Goal: Information Seeking & Learning: Learn about a topic

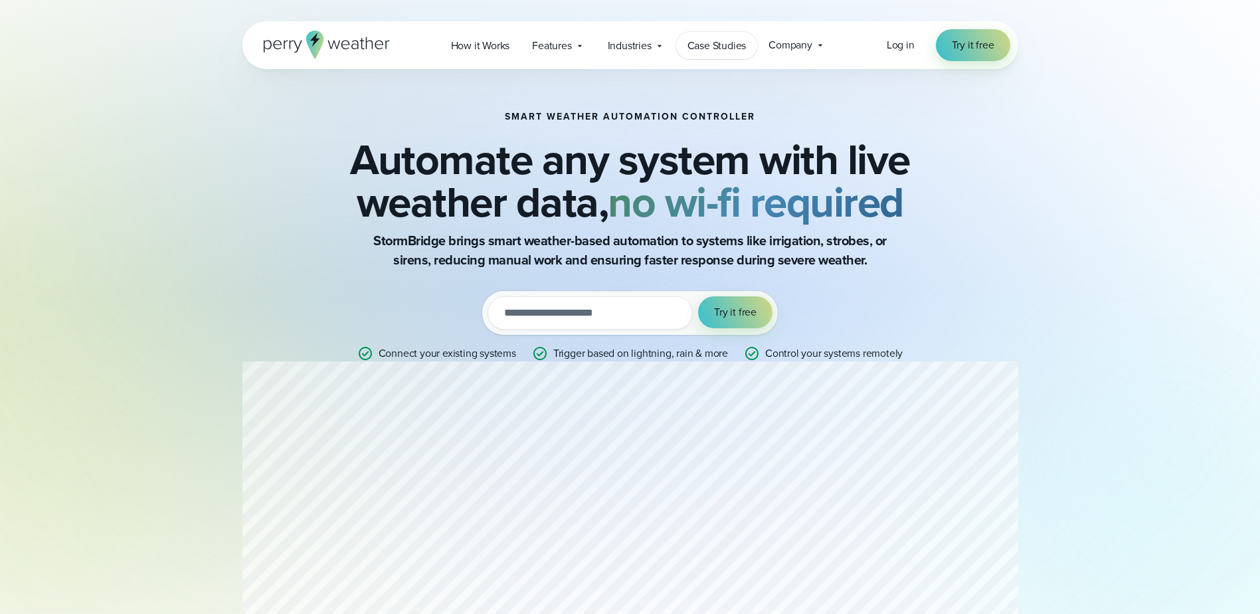
click at [733, 48] on span "Case Studies" at bounding box center [716, 46] width 59 height 16
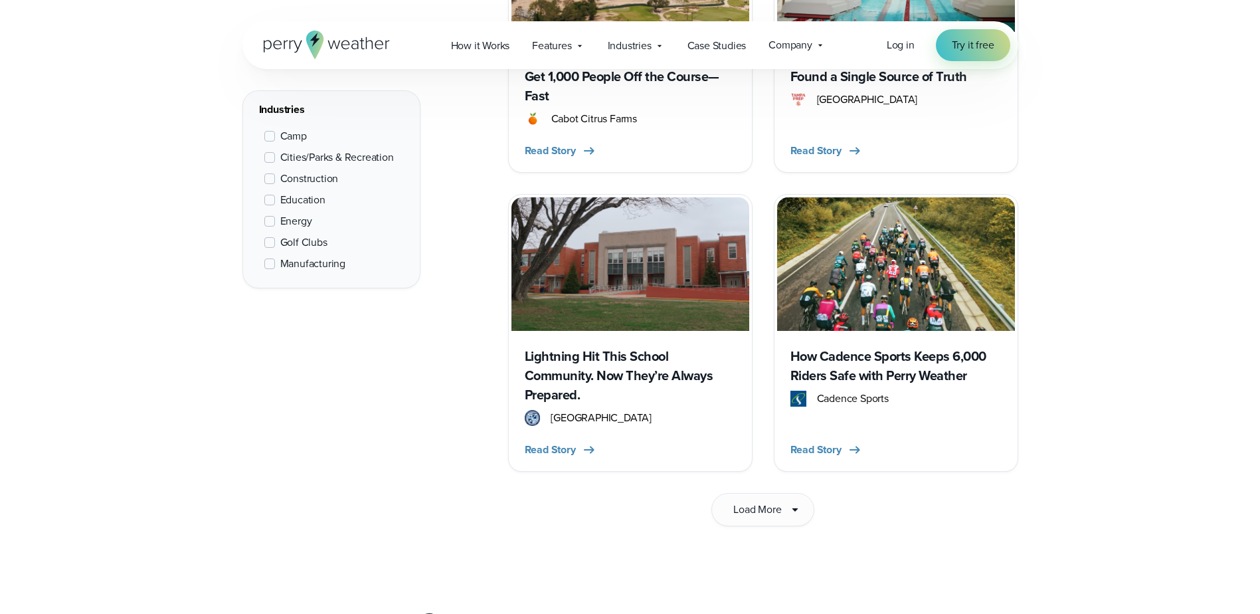
scroll to position [2058, 0]
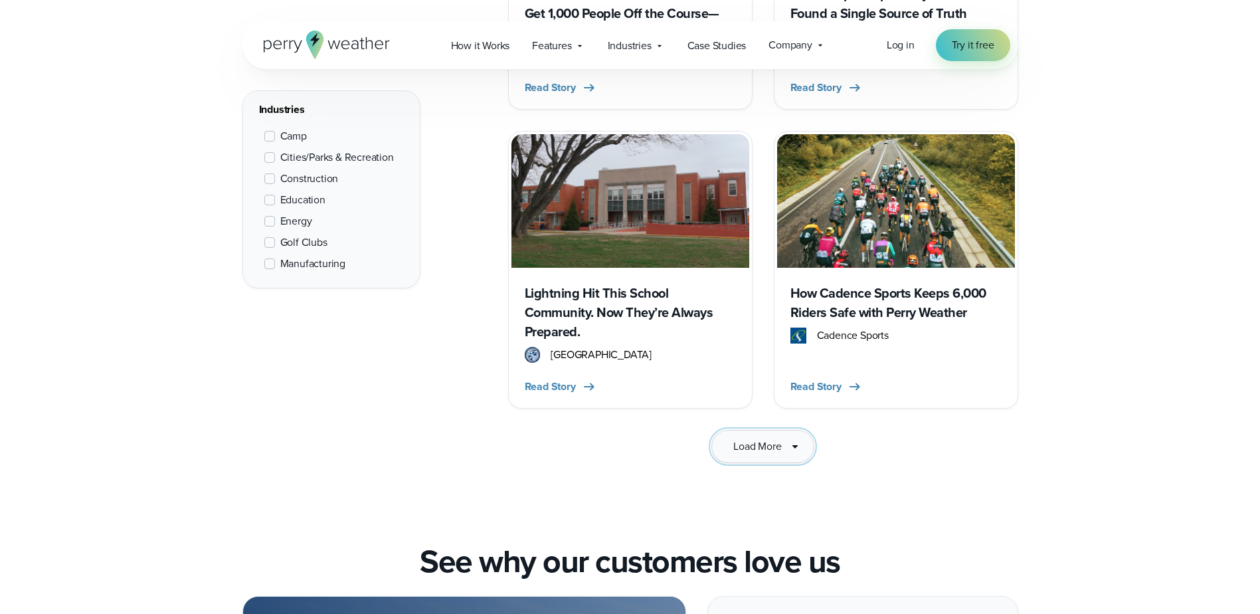
click at [781, 438] on span "Load More" at bounding box center [757, 446] width 48 height 16
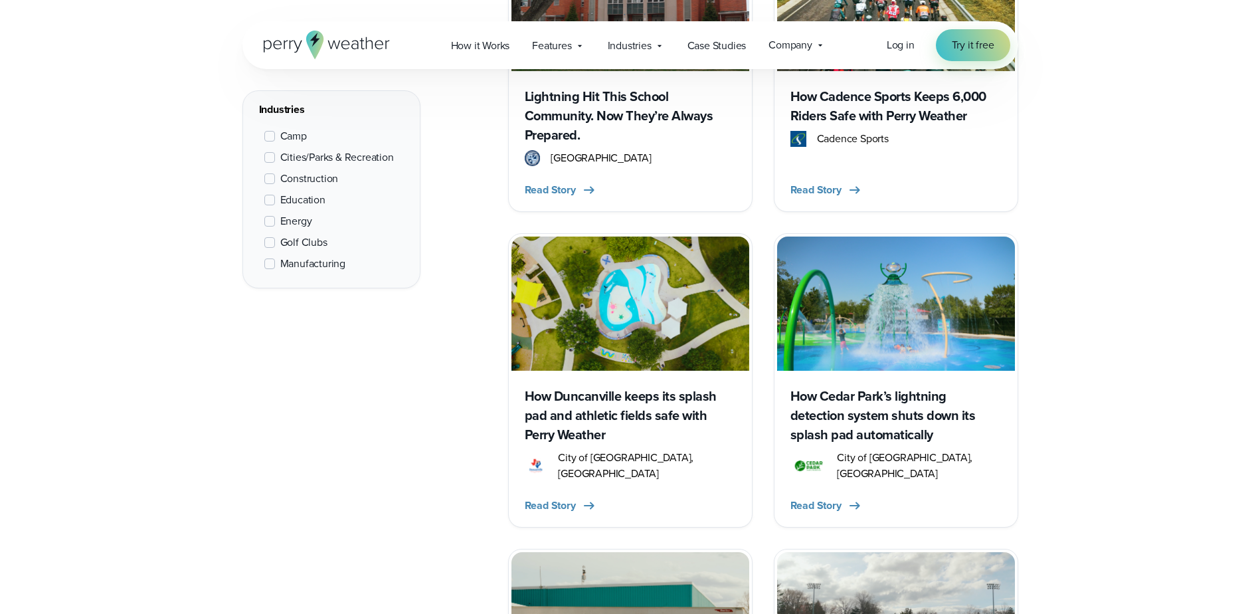
scroll to position [2258, 0]
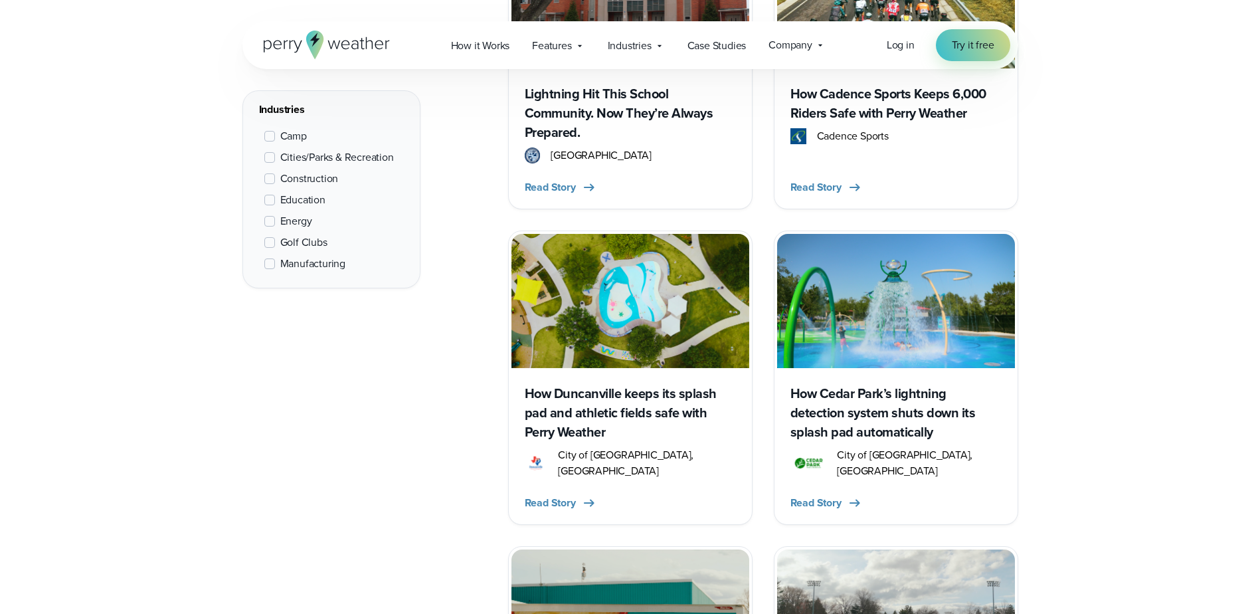
click at [896, 393] on h3 "How Cedar Park’s lightning detection system shuts down its splash pad automatic…" at bounding box center [895, 413] width 211 height 58
